Goal: Task Accomplishment & Management: Understand process/instructions

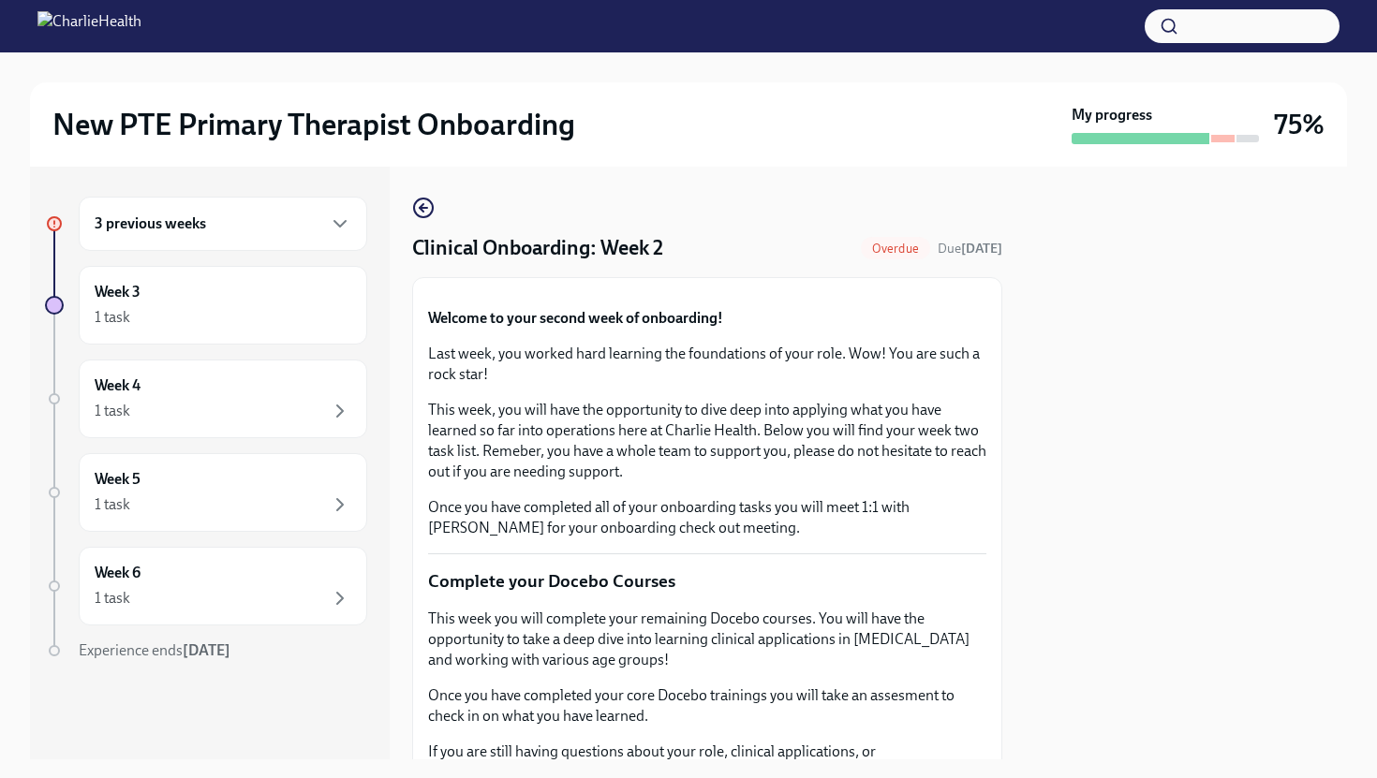
click at [257, 229] on div "3 previous weeks" at bounding box center [223, 224] width 257 height 22
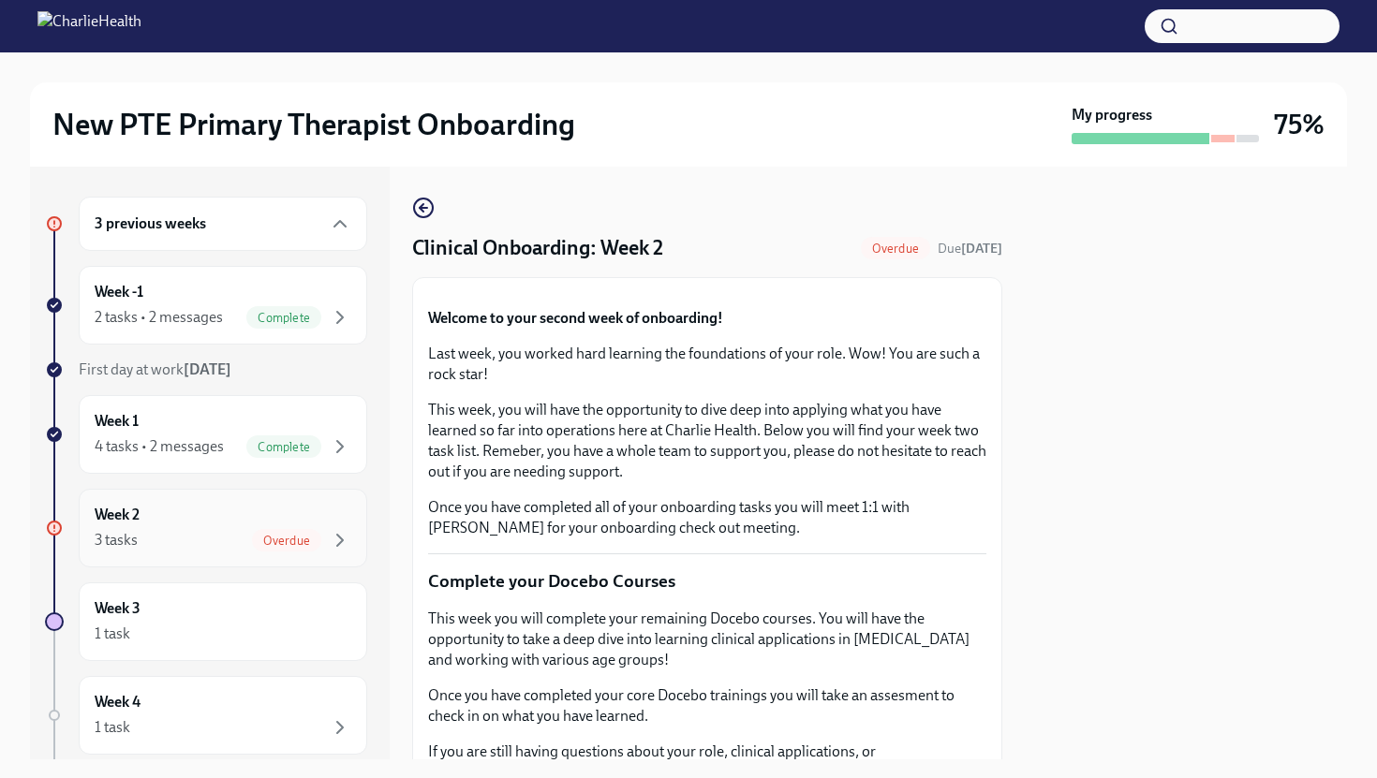
click at [280, 524] on div "Week 2 3 tasks Overdue" at bounding box center [223, 528] width 257 height 47
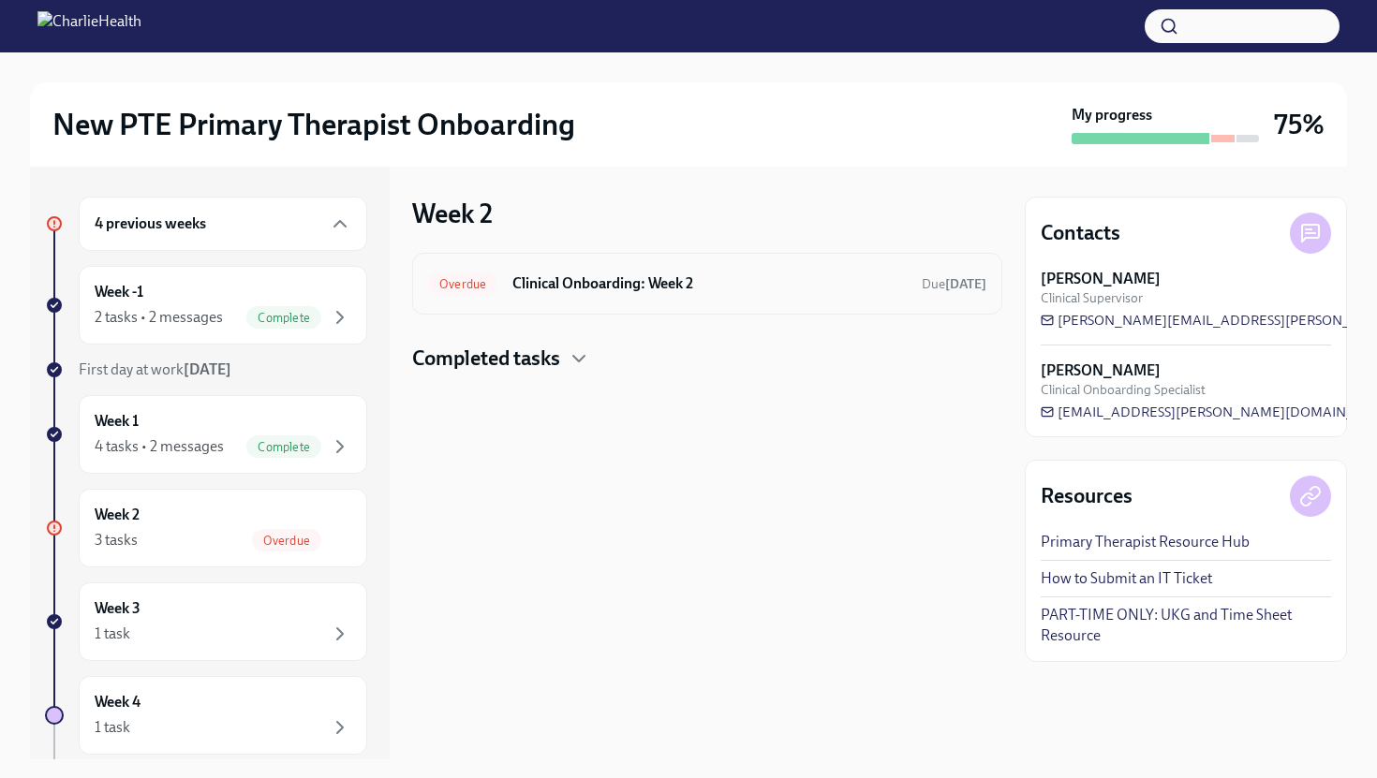
click at [719, 276] on h6 "Clinical Onboarding: Week 2" at bounding box center [709, 283] width 394 height 21
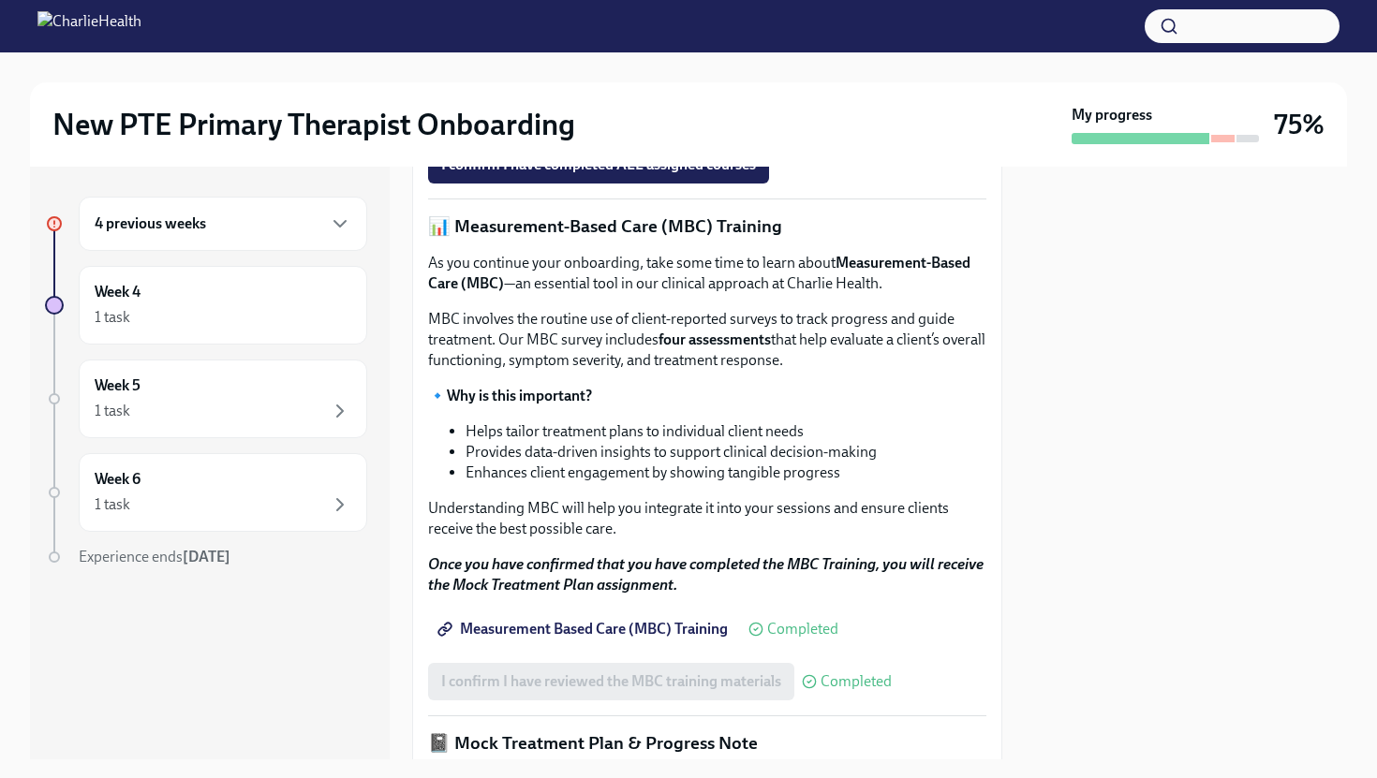
scroll to position [919, 0]
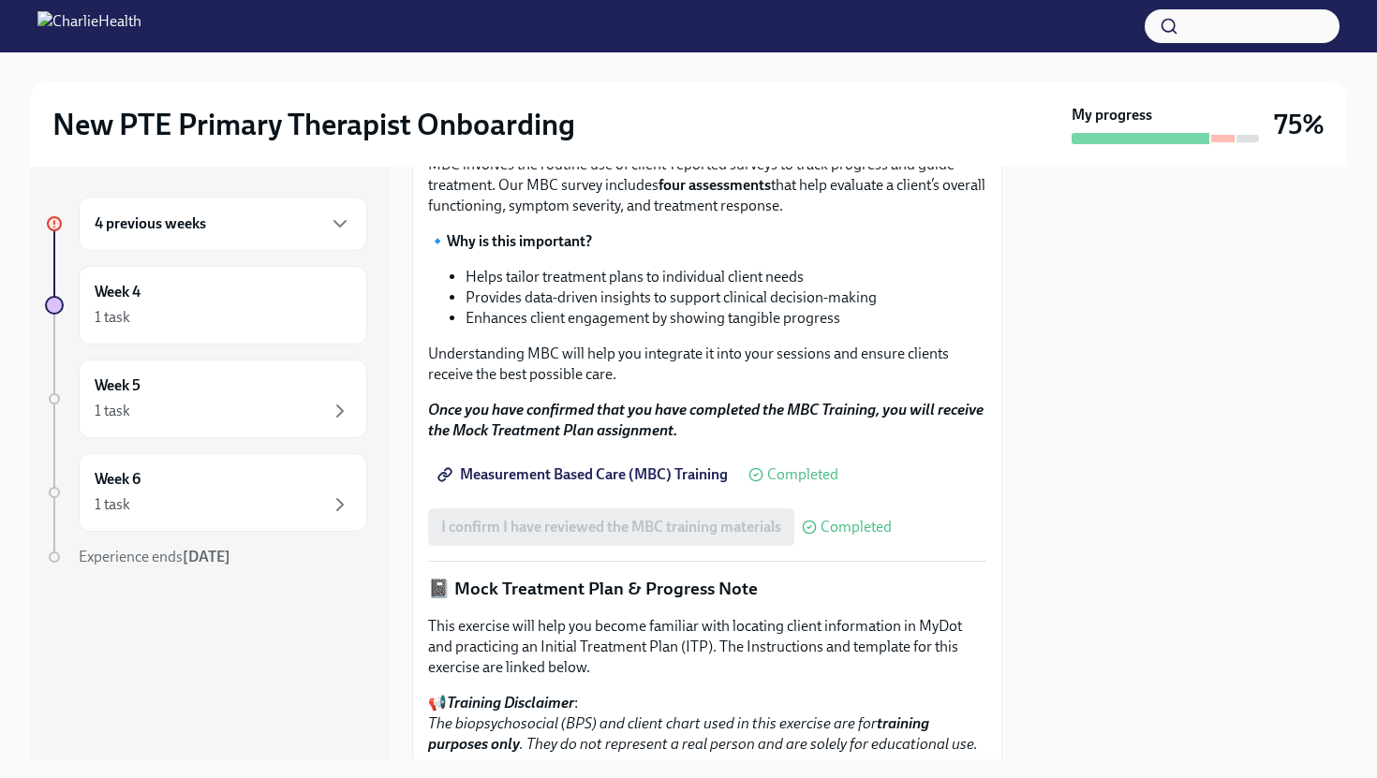
click at [677, 20] on span "I confirm I have completed ALL assigned courses" at bounding box center [598, 10] width 315 height 19
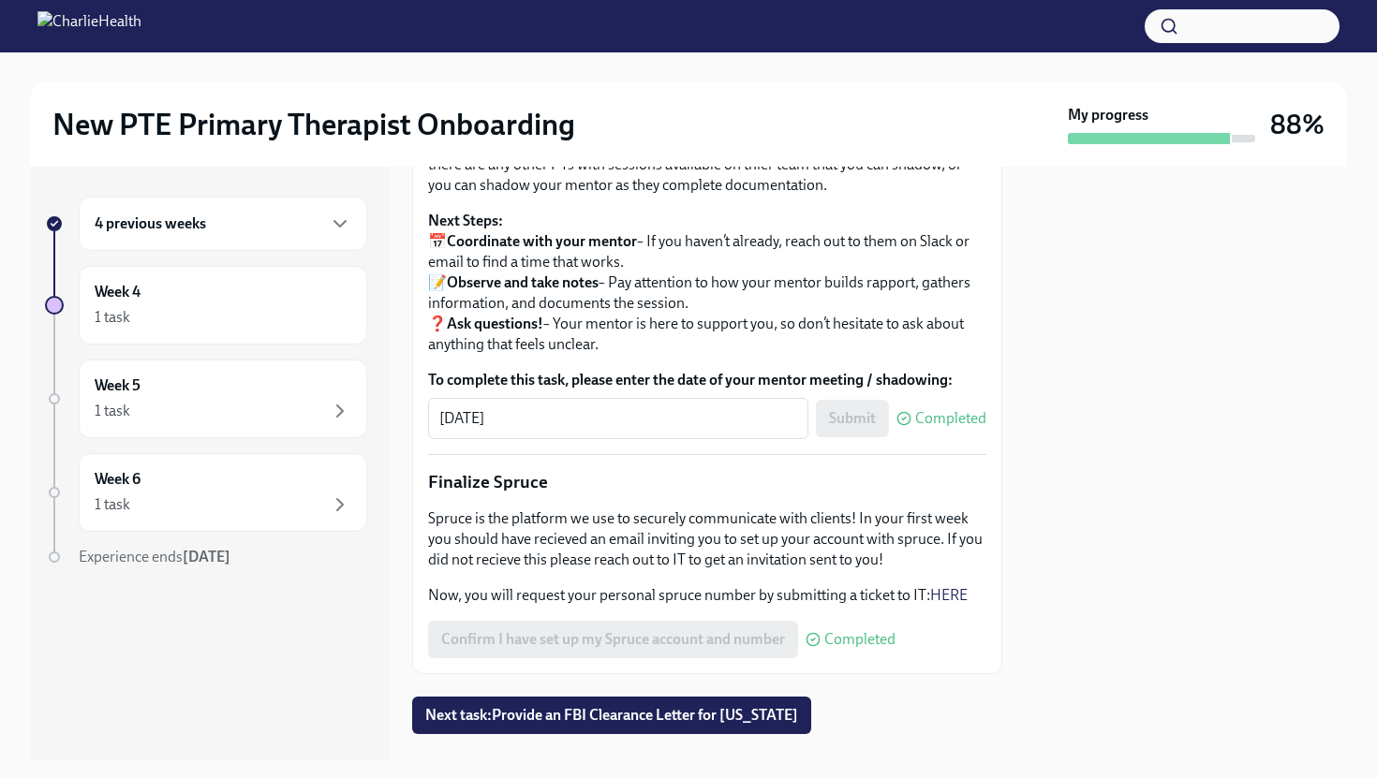
scroll to position [2198, 0]
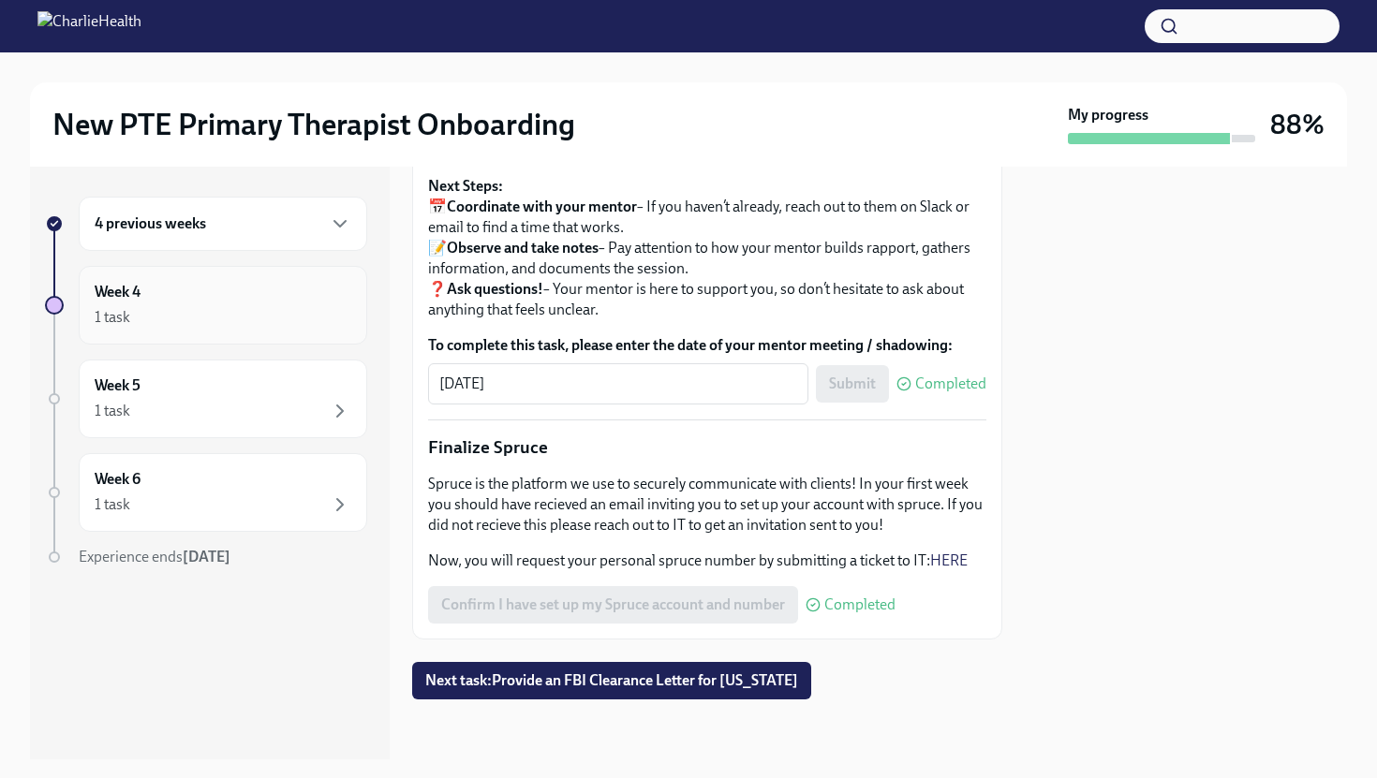
click at [219, 316] on div "1 task" at bounding box center [223, 317] width 257 height 22
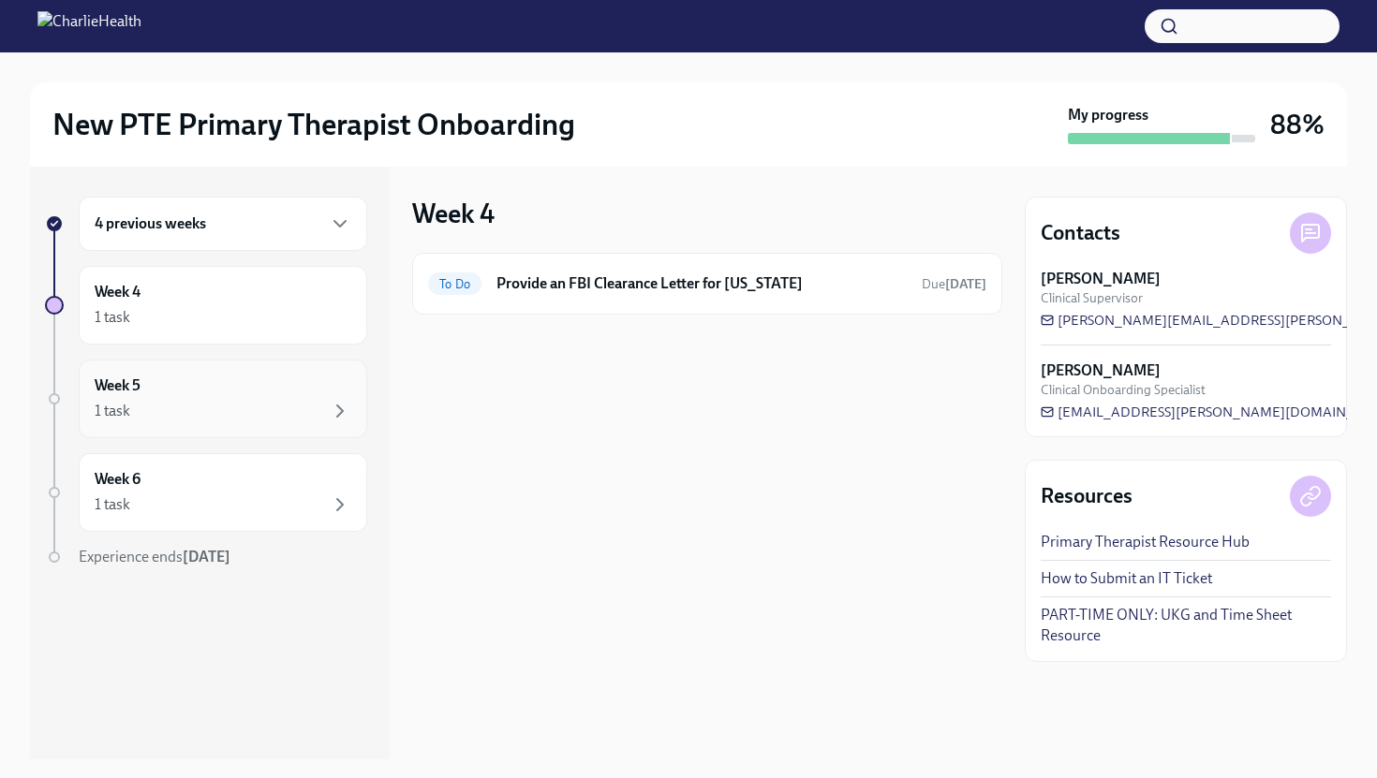
click at [288, 410] on div "1 task" at bounding box center [223, 411] width 257 height 22
click at [583, 297] on div "To Do Provide an FBI Clearance Letter for [US_STATE] Due [DATE]" at bounding box center [707, 284] width 558 height 30
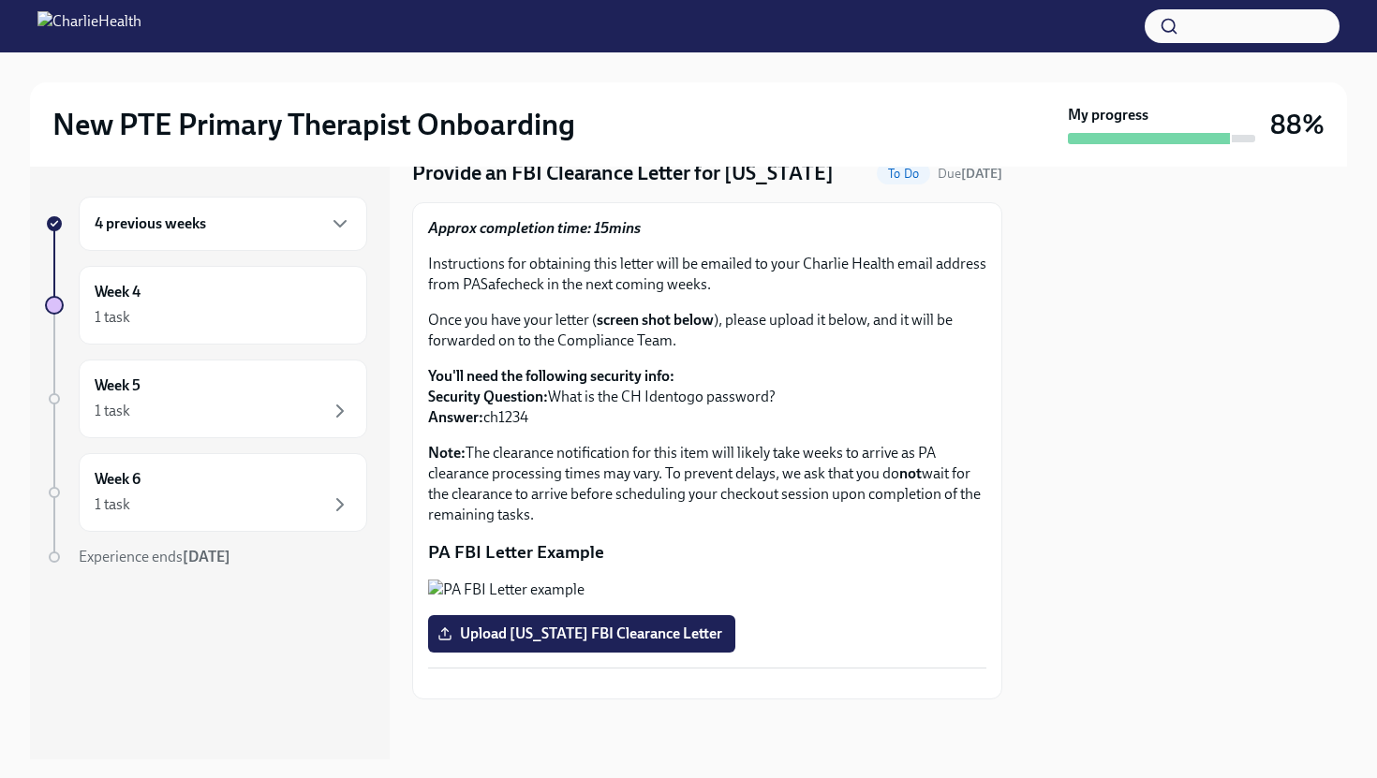
scroll to position [115, 0]
